Goal: Task Accomplishment & Management: Manage account settings

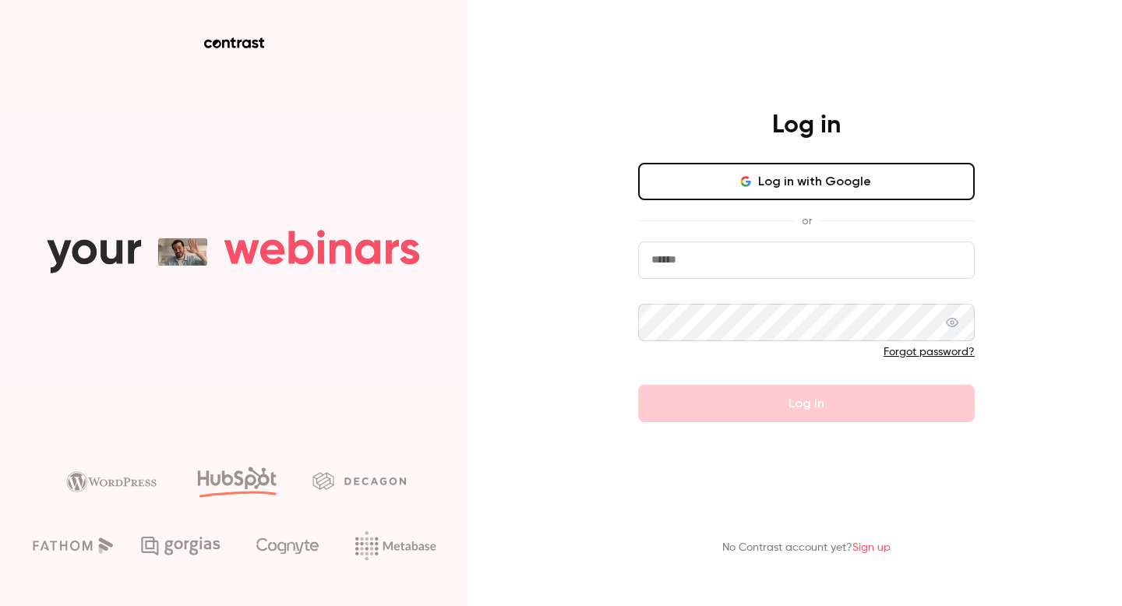
click at [783, 185] on button "Log in with Google" at bounding box center [806, 181] width 337 height 37
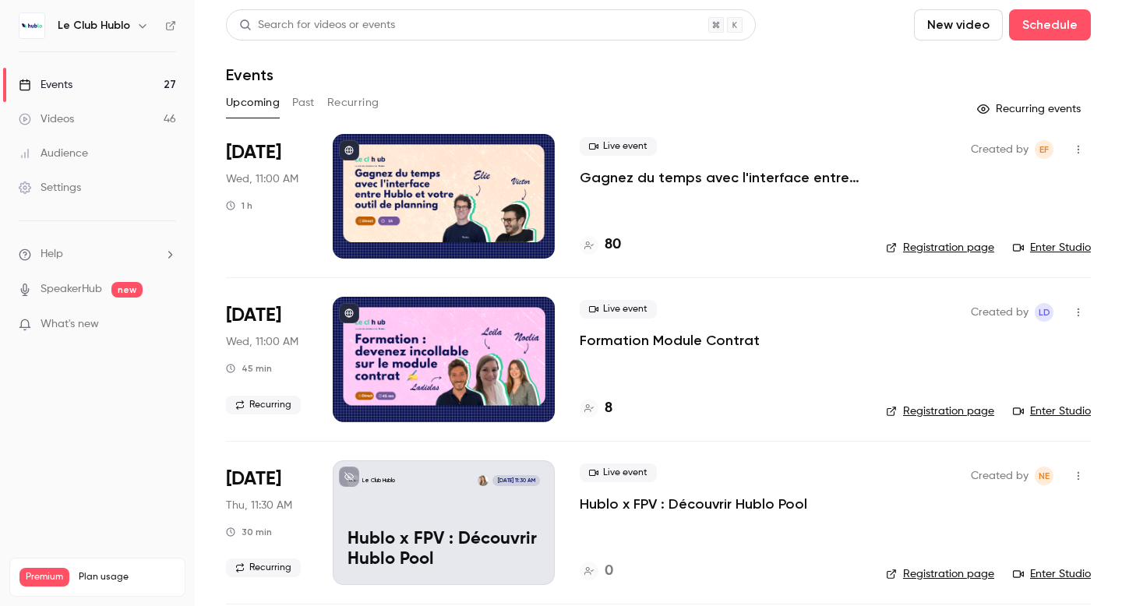
scroll to position [128, 0]
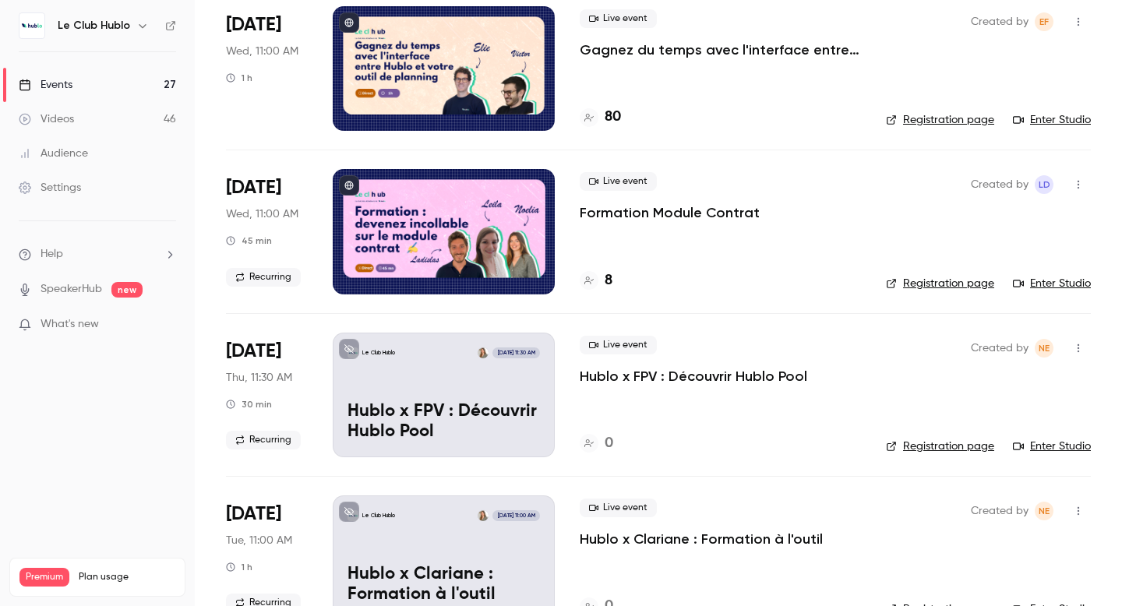
click at [775, 245] on div "Live event Formation Module Contrat 8" at bounding box center [720, 231] width 281 height 125
click at [735, 245] on div "Live event Formation Module Contrat 8" at bounding box center [720, 231] width 281 height 125
click at [479, 214] on div at bounding box center [444, 231] width 222 height 125
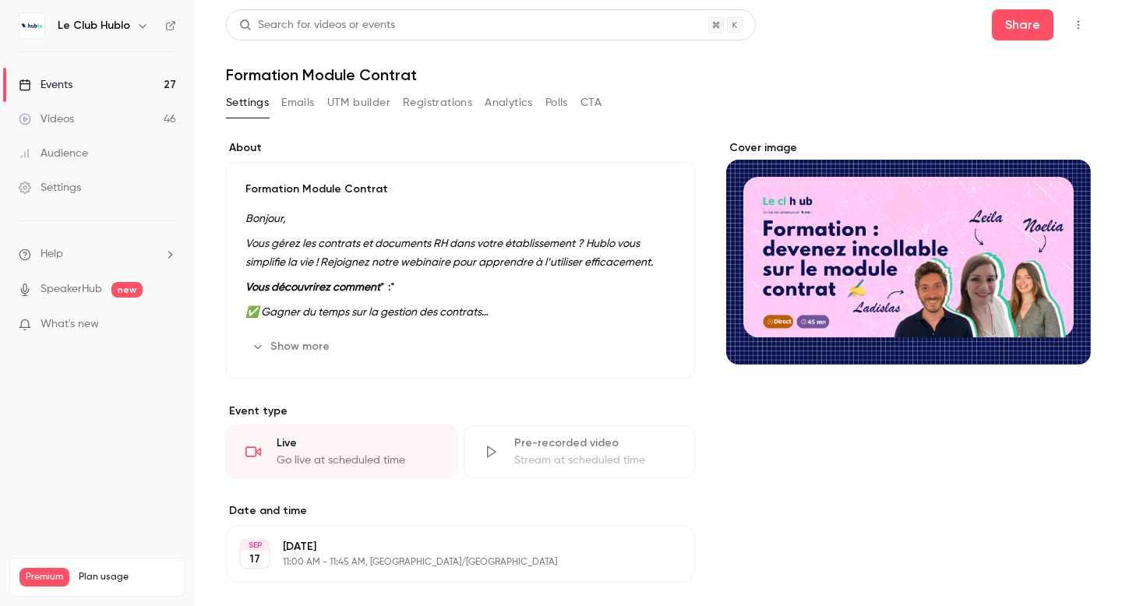
click at [1070, 23] on button "button" at bounding box center [1078, 24] width 25 height 25
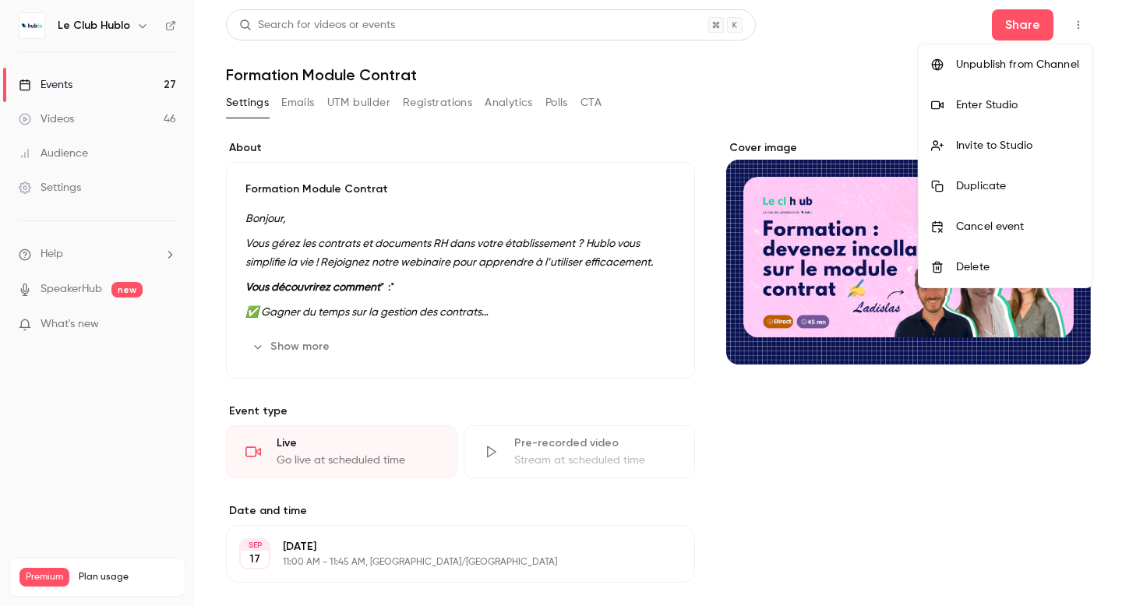
click at [825, 114] on div at bounding box center [561, 303] width 1122 height 606
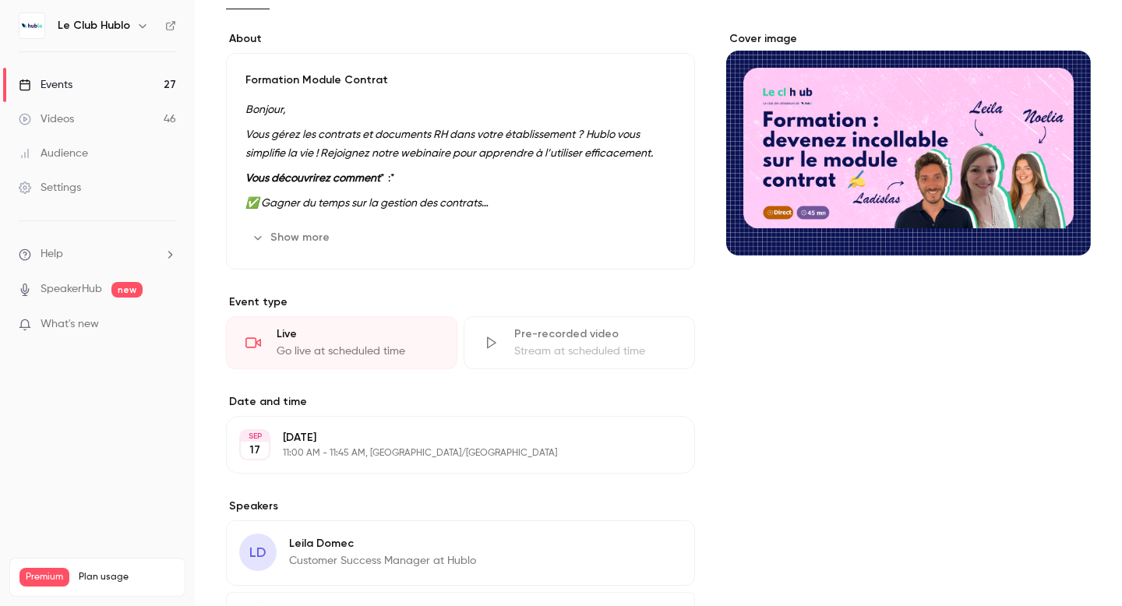
scroll to position [256, 0]
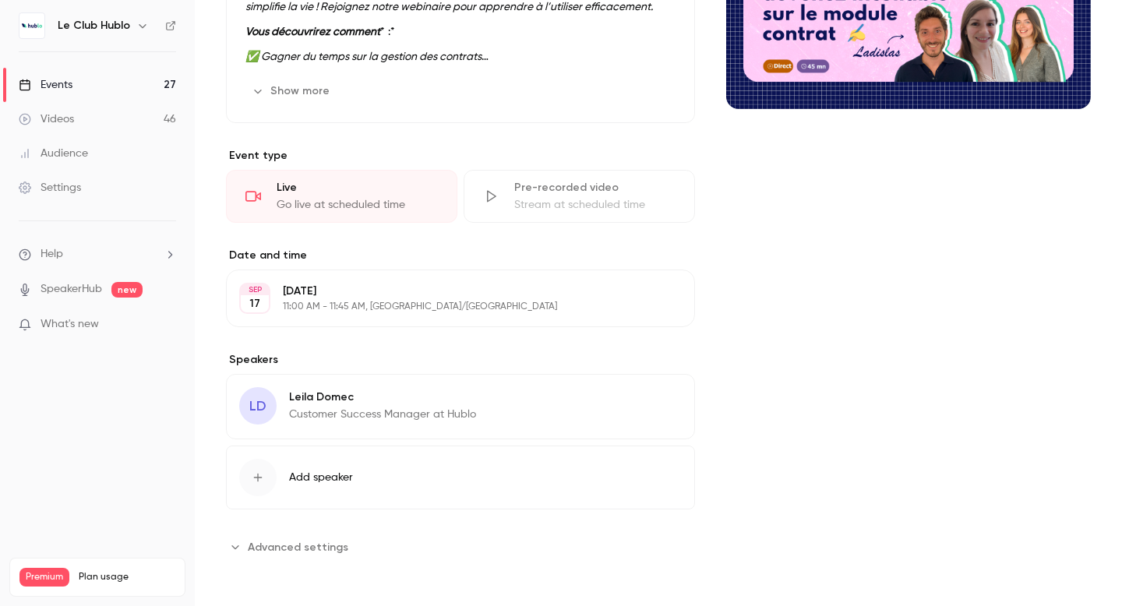
click at [651, 401] on button "Edit" at bounding box center [653, 399] width 57 height 25
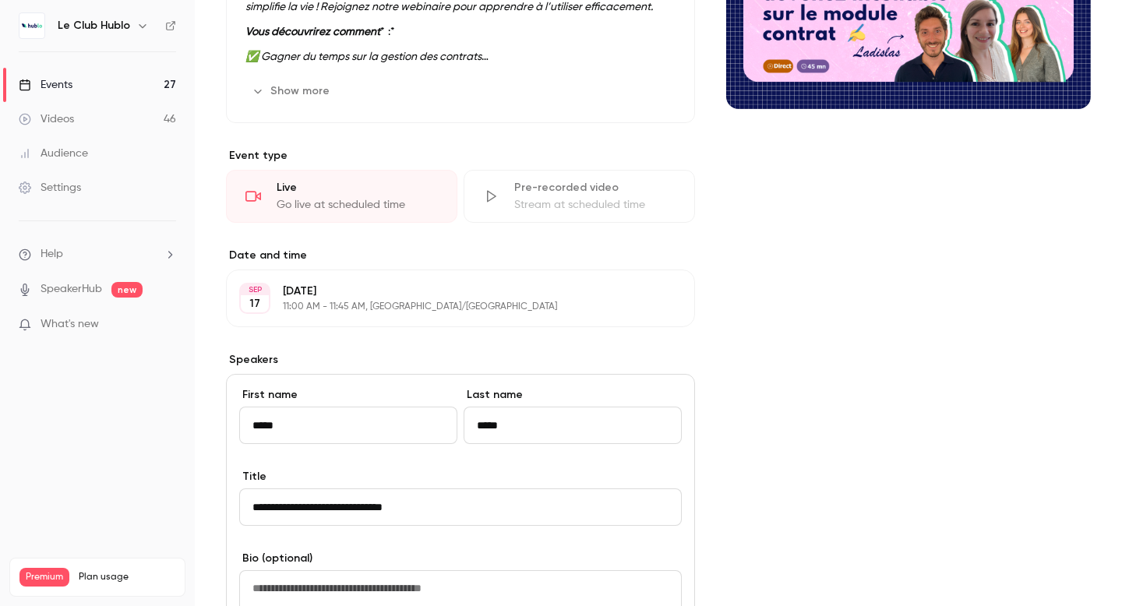
drag, startPoint x: 291, startPoint y: 429, endPoint x: 207, endPoint y: 429, distance: 83.4
click at [207, 429] on main "**********" at bounding box center [658, 303] width 927 height 606
type input "********"
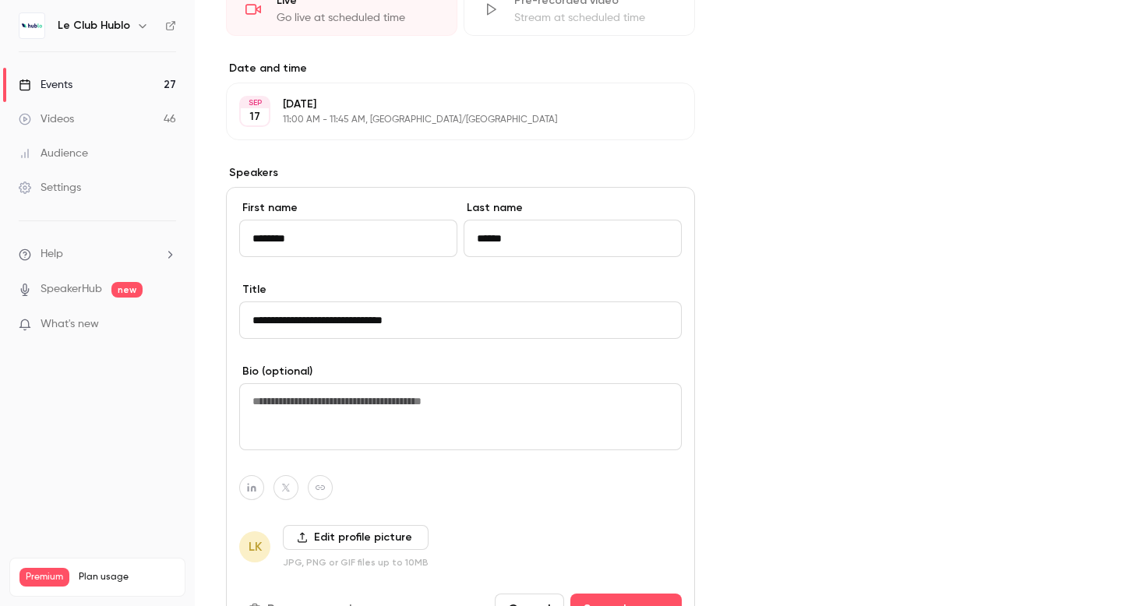
scroll to position [514, 0]
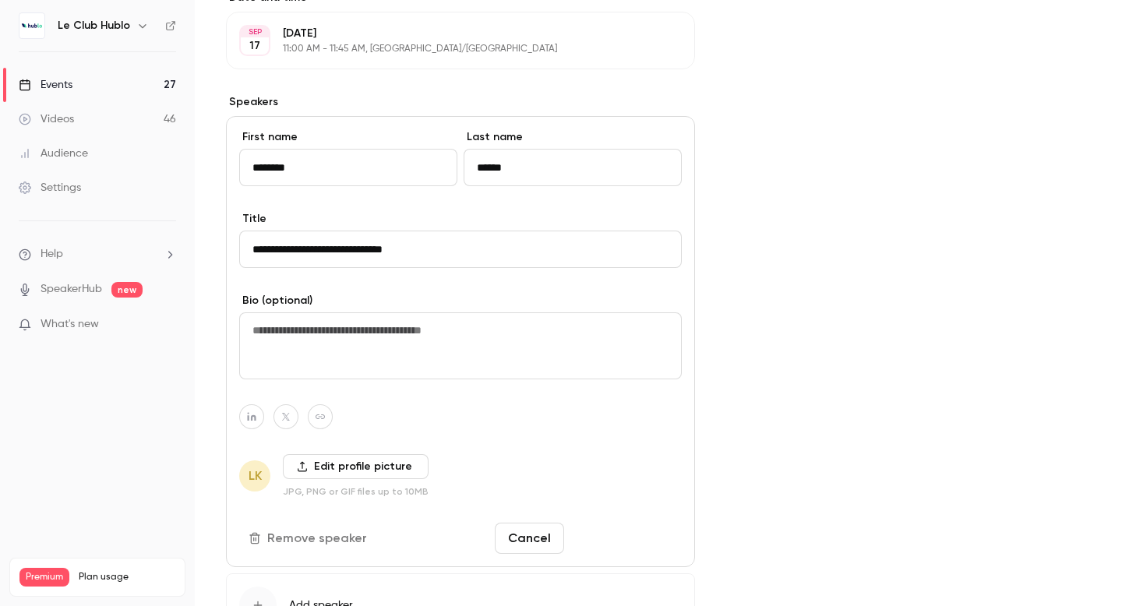
type input "******"
click at [641, 543] on button "Save changes" at bounding box center [625, 538] width 111 height 31
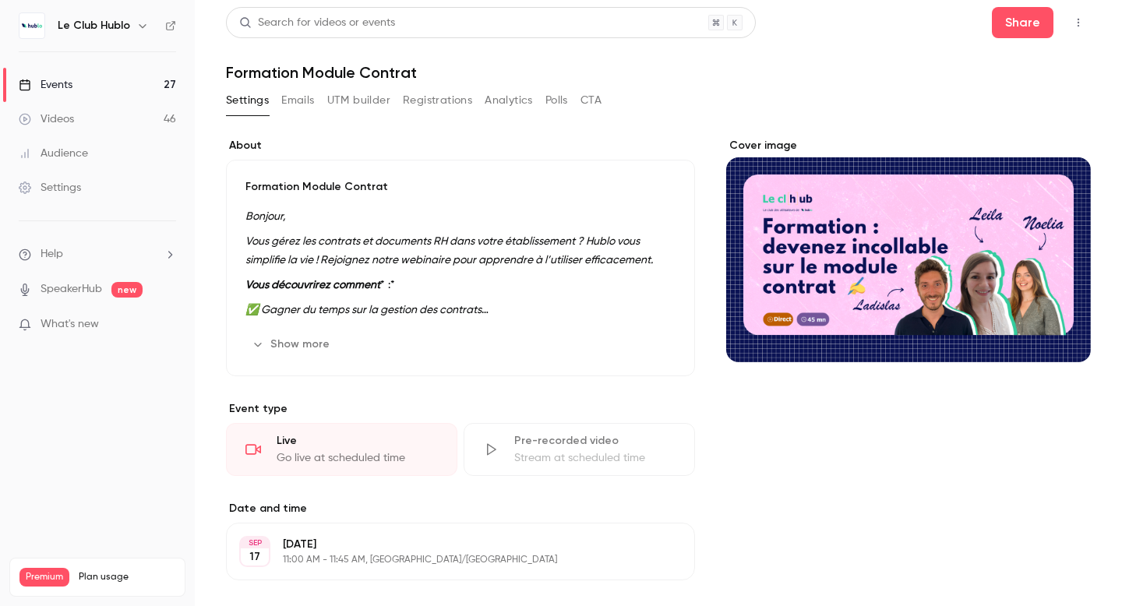
scroll to position [0, 0]
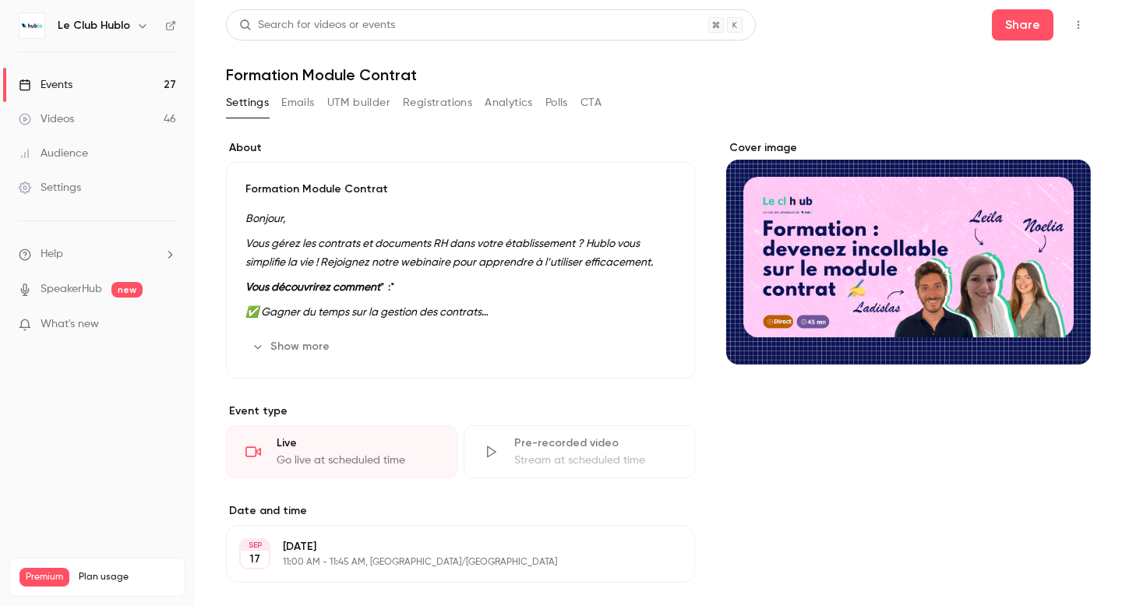
click at [1072, 35] on button "button" at bounding box center [1078, 24] width 25 height 25
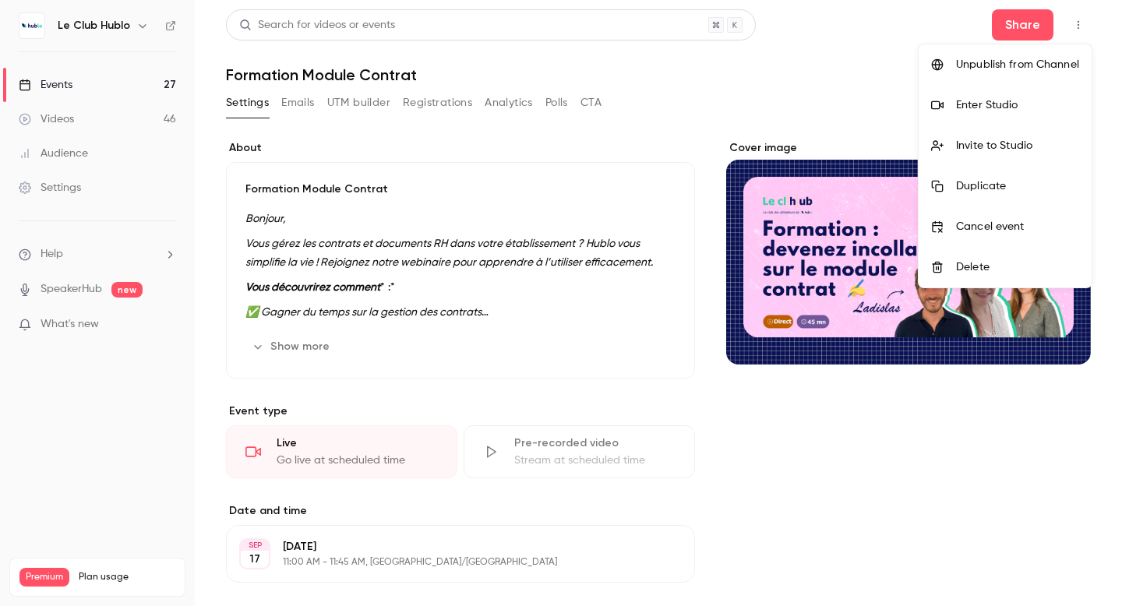
click at [1004, 110] on div "Enter Studio" at bounding box center [1017, 105] width 123 height 16
